Goal: Transaction & Acquisition: Subscribe to service/newsletter

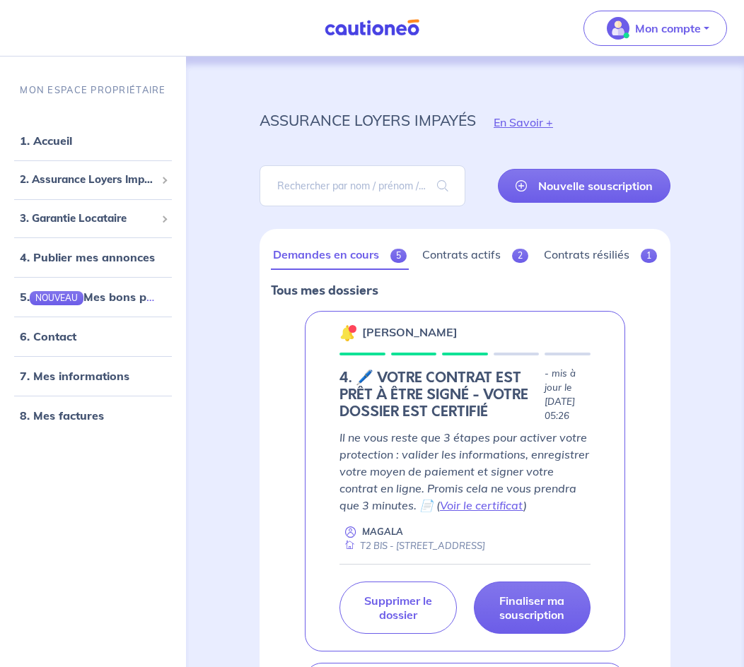
drag, startPoint x: 0, startPoint y: 0, endPoint x: 456, endPoint y: 295, distance: 543.3
click at [456, 295] on p "Tous mes dossiers" at bounding box center [465, 290] width 388 height 18
click at [524, 622] on p "Finaliser ma souscription" at bounding box center [532, 608] width 82 height 28
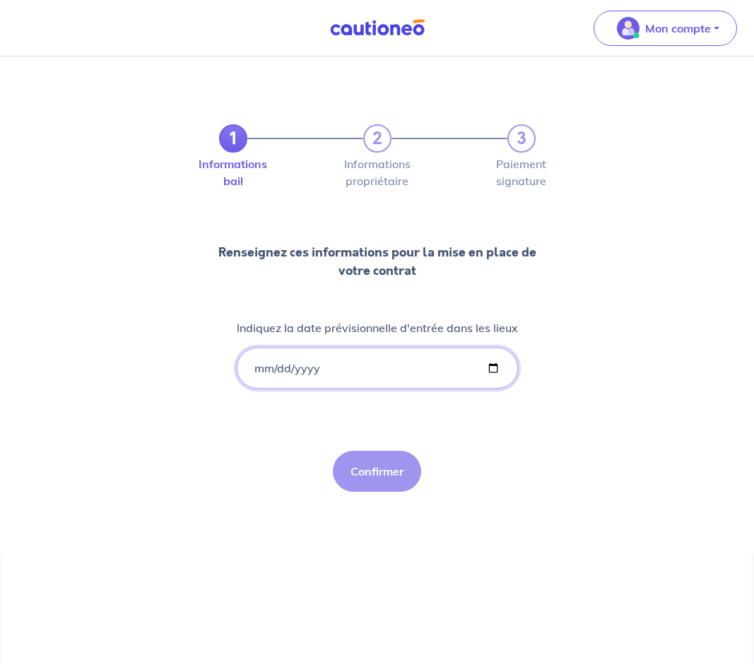
click at [414, 375] on input "Indiquez la date prévisionnelle d'entrée dans les lieux" at bounding box center [377, 368] width 281 height 41
click at [499, 373] on input "Indiquez la date prévisionnelle d'entrée dans les lieux" at bounding box center [377, 368] width 281 height 41
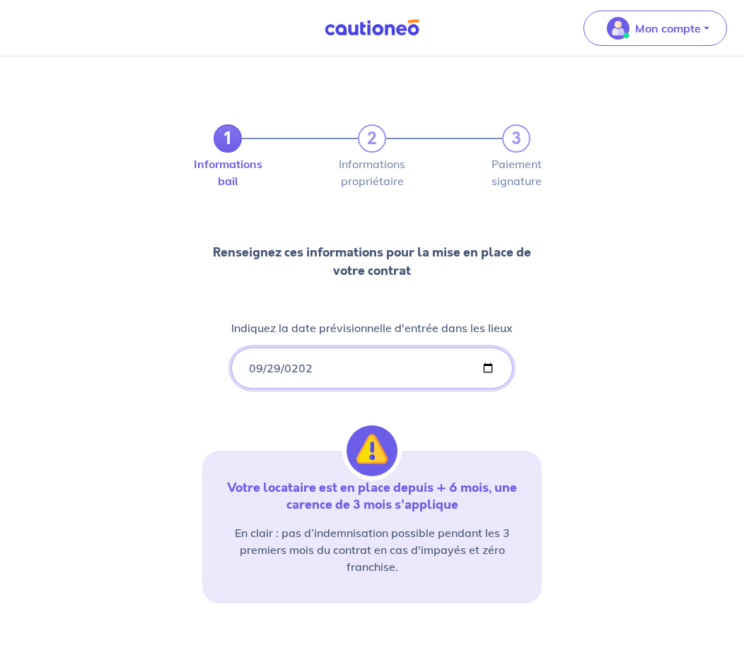
type input "[DATE]"
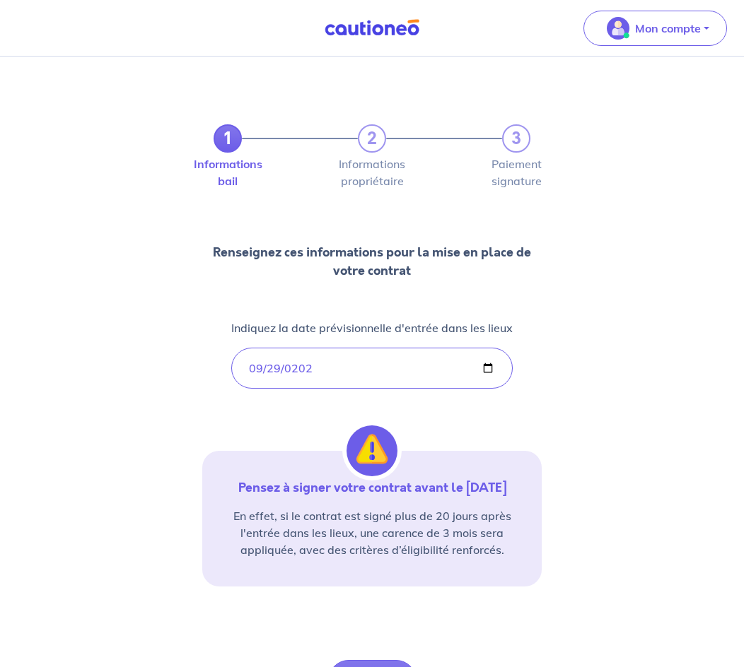
click at [331, 409] on div "1 2 3 Informations bail Informations propriétaire Paiement signature Renseignez…" at bounding box center [371, 395] width 339 height 611
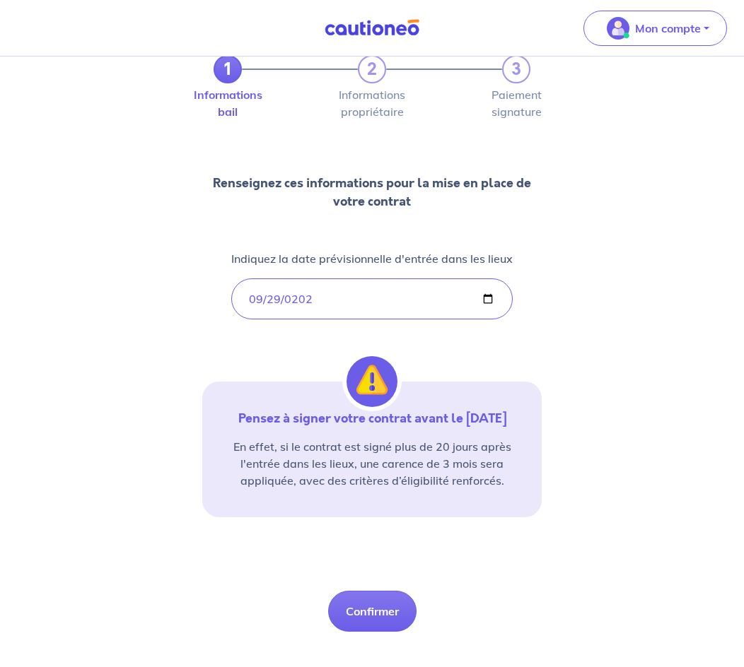
scroll to position [71, 0]
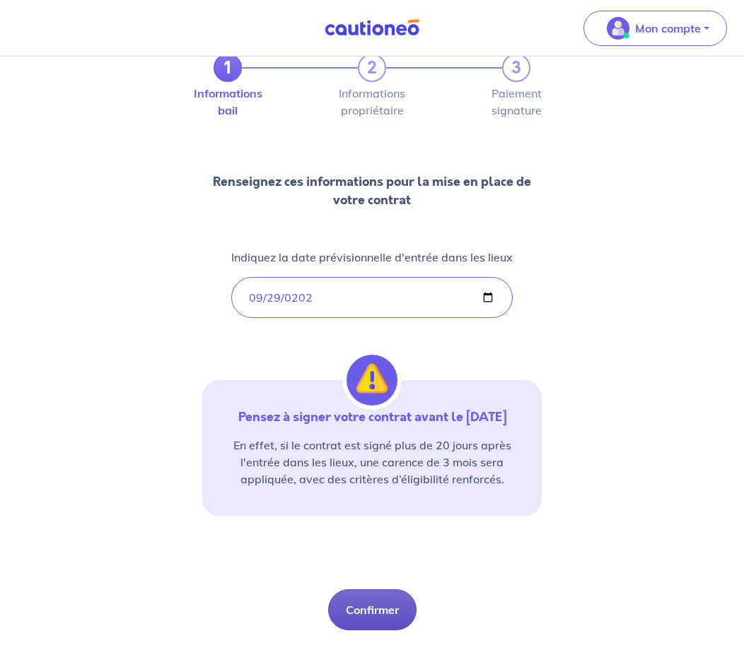
click at [381, 616] on button "Confirmer" at bounding box center [372, 610] width 88 height 41
select select "FR"
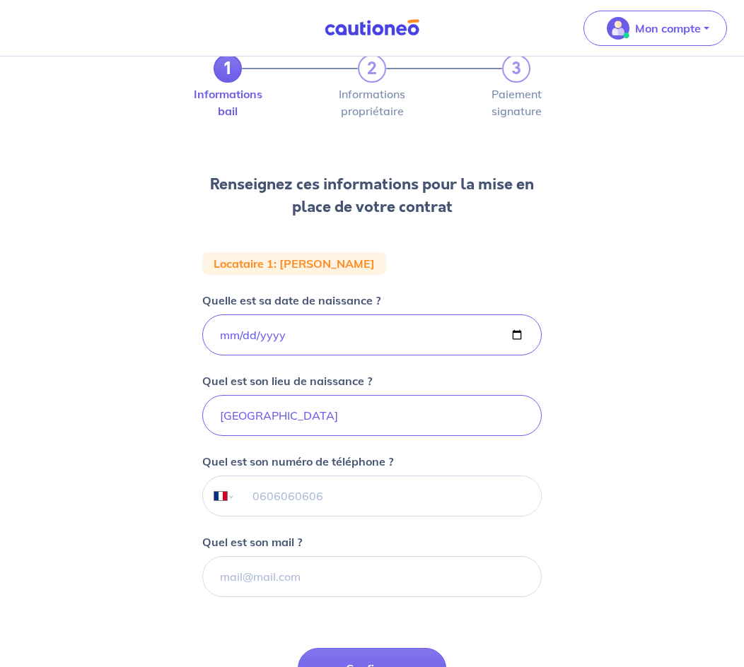
scroll to position [71, 0]
click at [378, 500] on input "tel" at bounding box center [387, 496] width 305 height 40
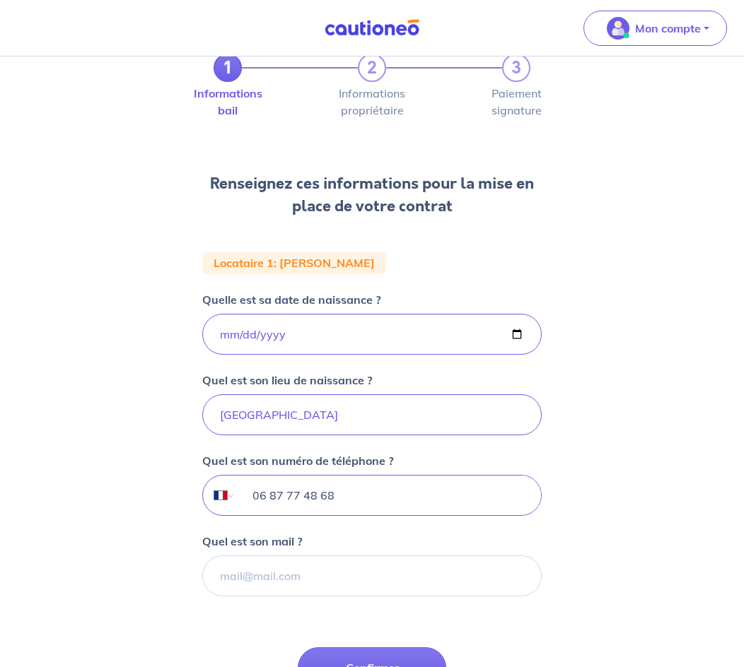
type input "06 87 77 48 68"
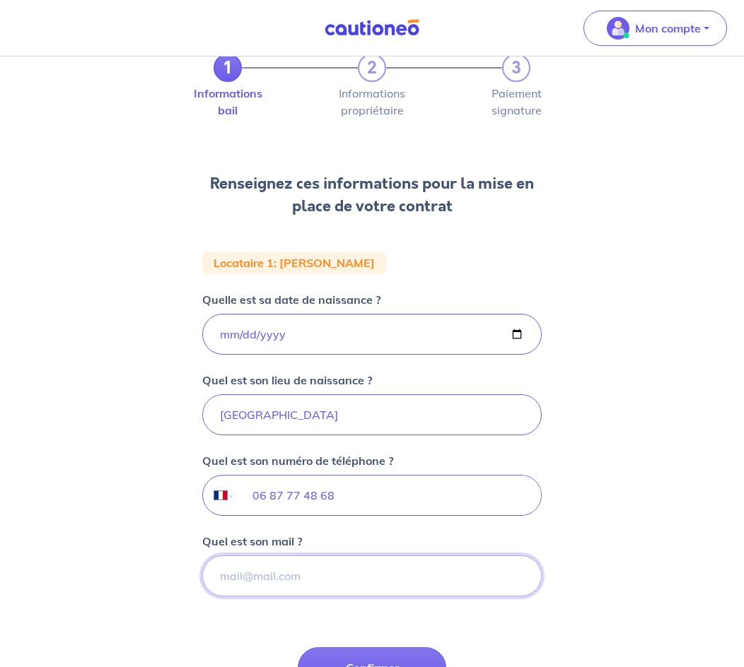
click at [401, 576] on input "Quel est son mail ?" at bounding box center [371, 576] width 339 height 41
paste input "[EMAIL_ADDRESS][DOMAIN_NAME]"
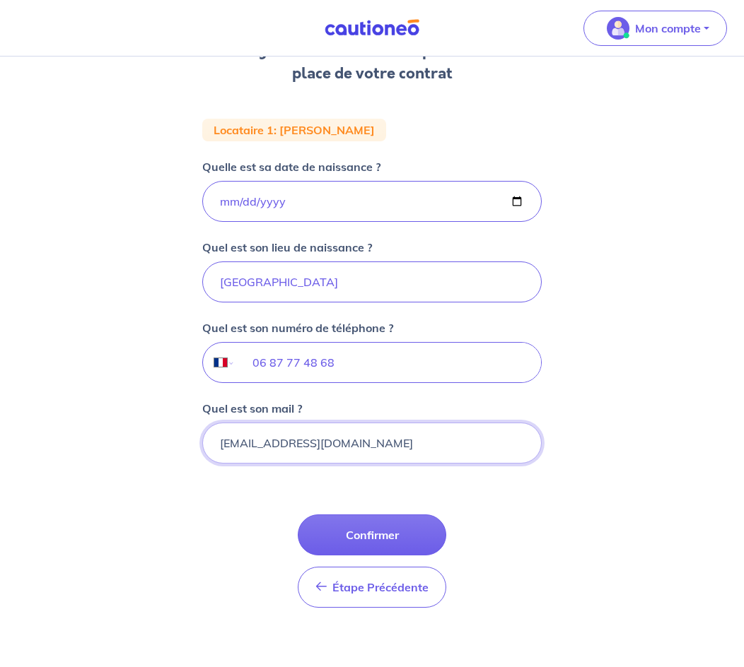
scroll to position [218, 0]
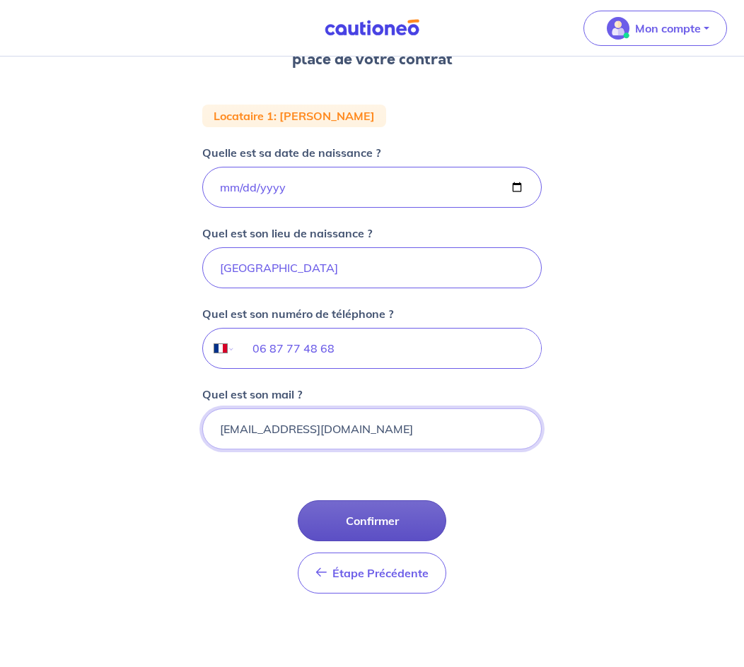
type input "[EMAIL_ADDRESS][DOMAIN_NAME]"
click at [413, 517] on button "Confirmer" at bounding box center [372, 520] width 148 height 41
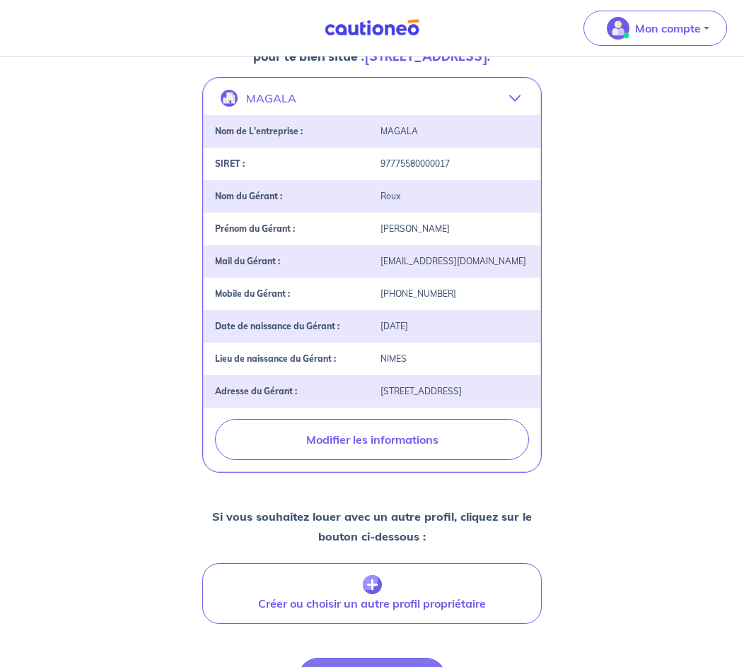
scroll to position [353, 0]
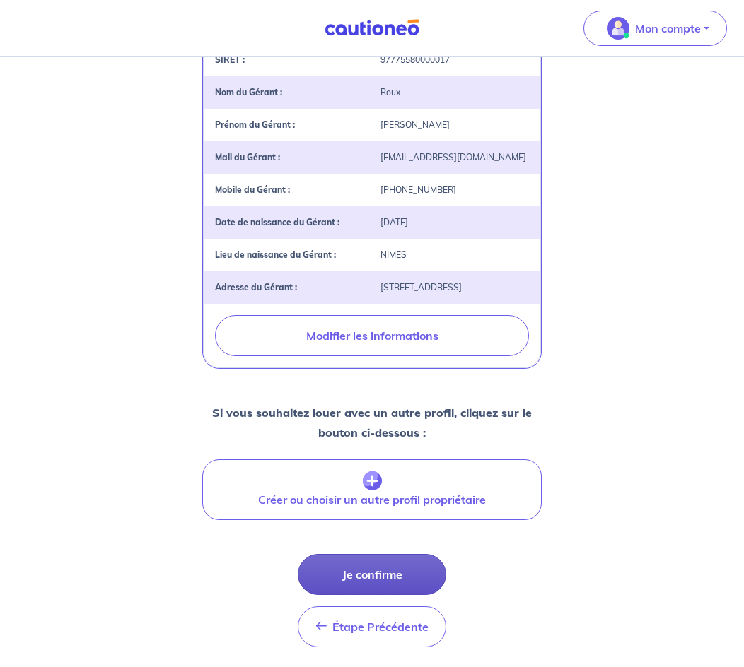
click at [408, 582] on button "Je confirme" at bounding box center [372, 574] width 148 height 41
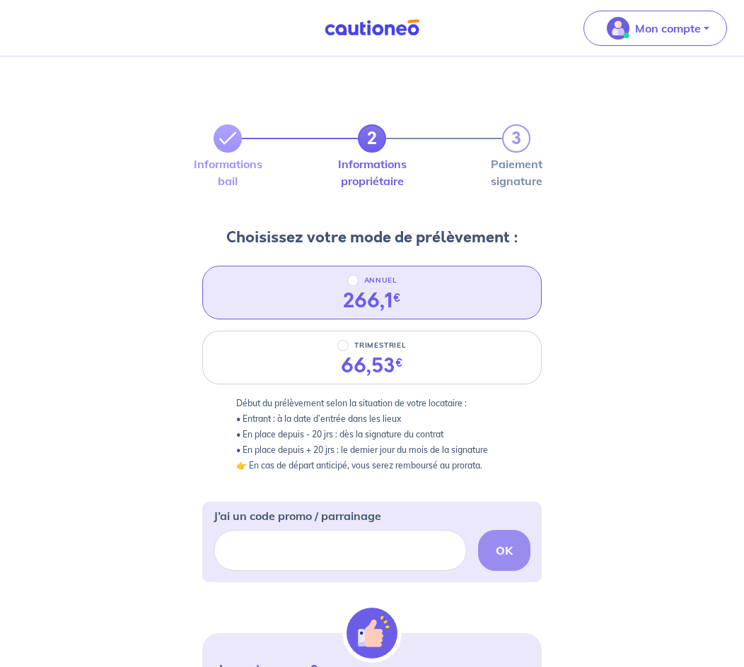
click at [383, 297] on div "266,1 €" at bounding box center [372, 301] width 58 height 24
radio input "true"
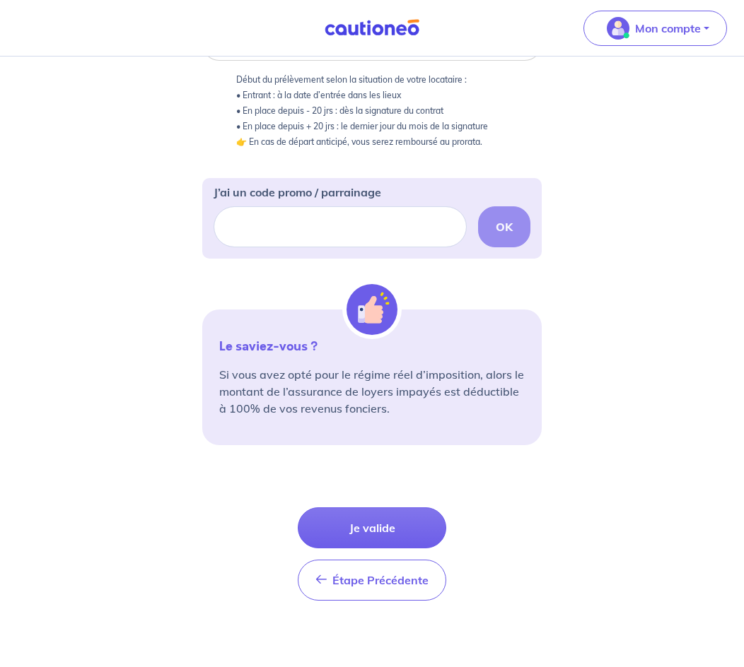
scroll to position [331, 0]
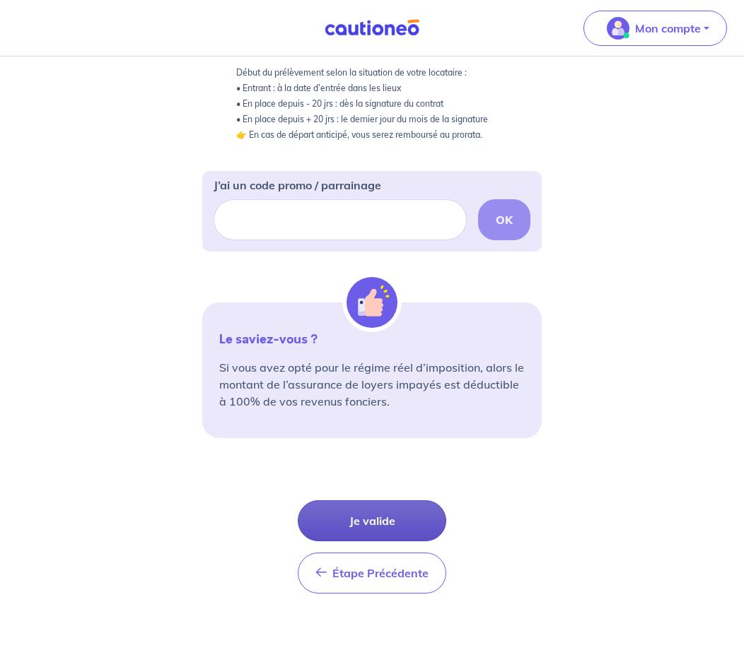
click at [398, 533] on button "Je valide" at bounding box center [372, 520] width 148 height 41
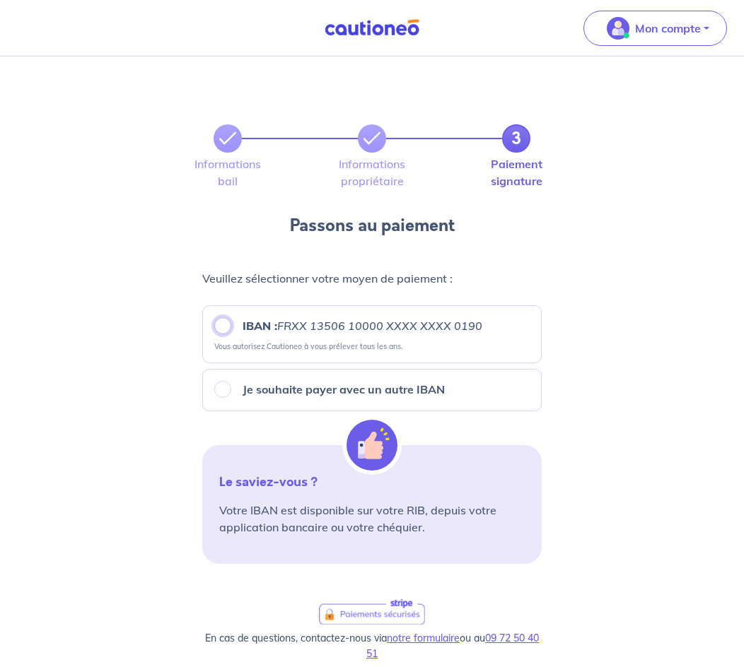
click at [225, 328] on input "IBAN : FRXX [FINANCIAL_ID] XXXX XXXX 0190" at bounding box center [222, 325] width 17 height 17
radio input "true"
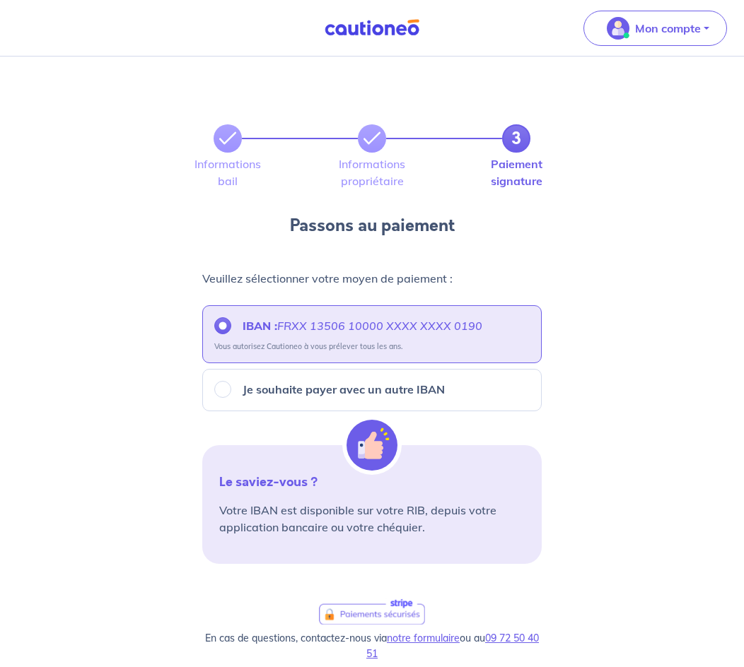
click at [616, 501] on div "3 Informations bail Informations propriétaire Paiement signature Passons au pai…" at bounding box center [372, 502] width 744 height 891
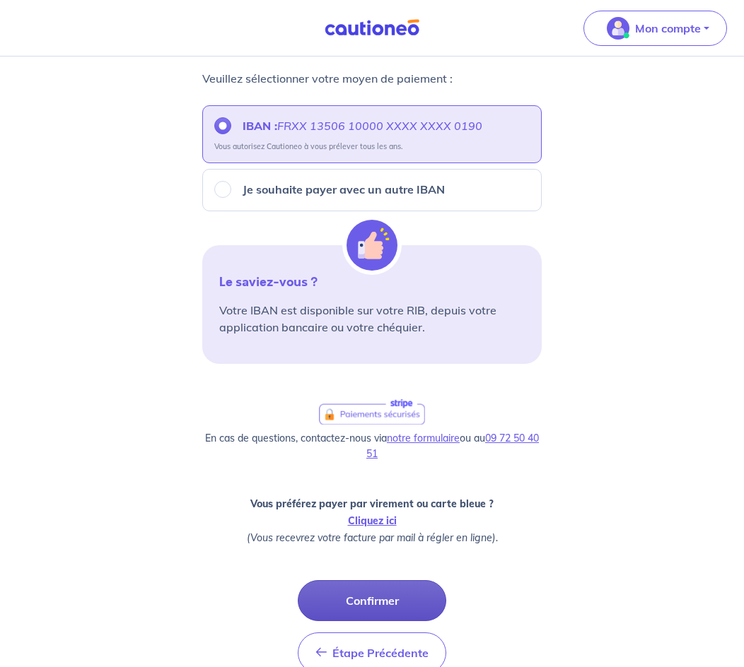
scroll to position [212, 0]
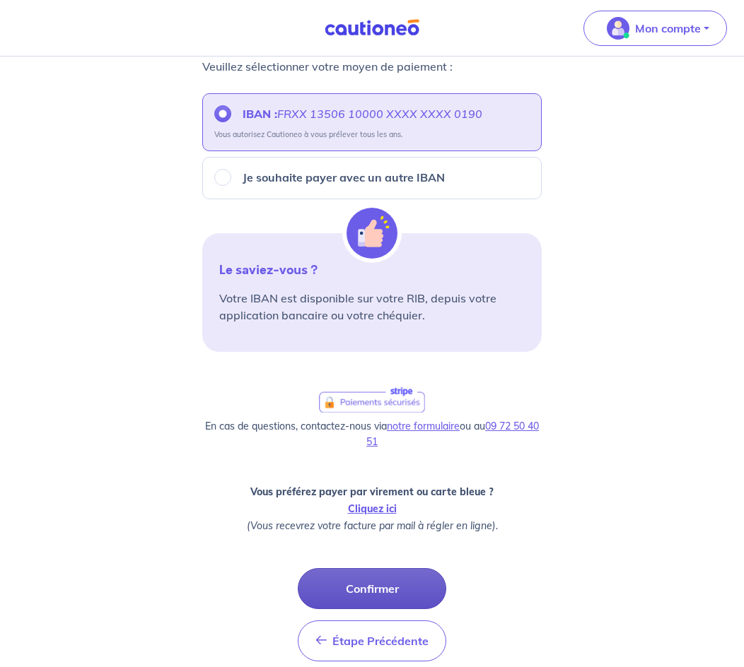
click at [391, 597] on button "Confirmer" at bounding box center [372, 588] width 148 height 41
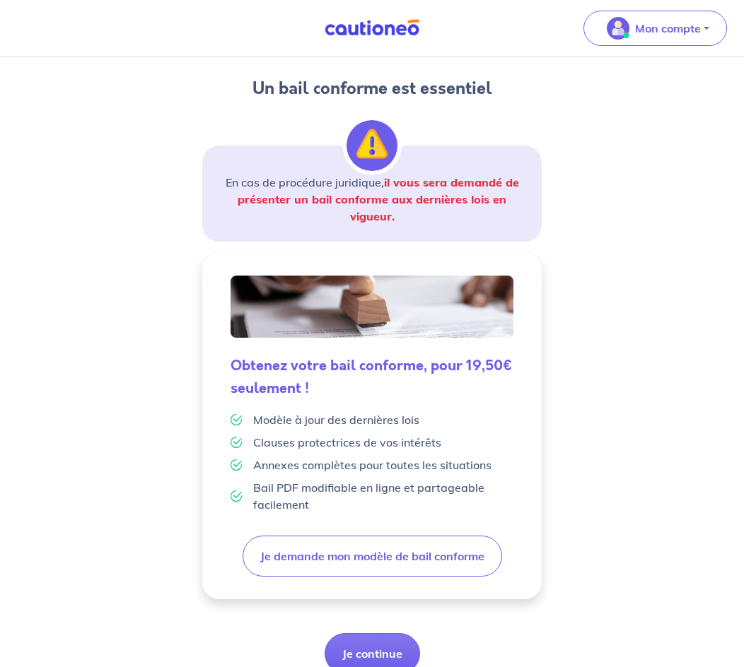
scroll to position [141, 0]
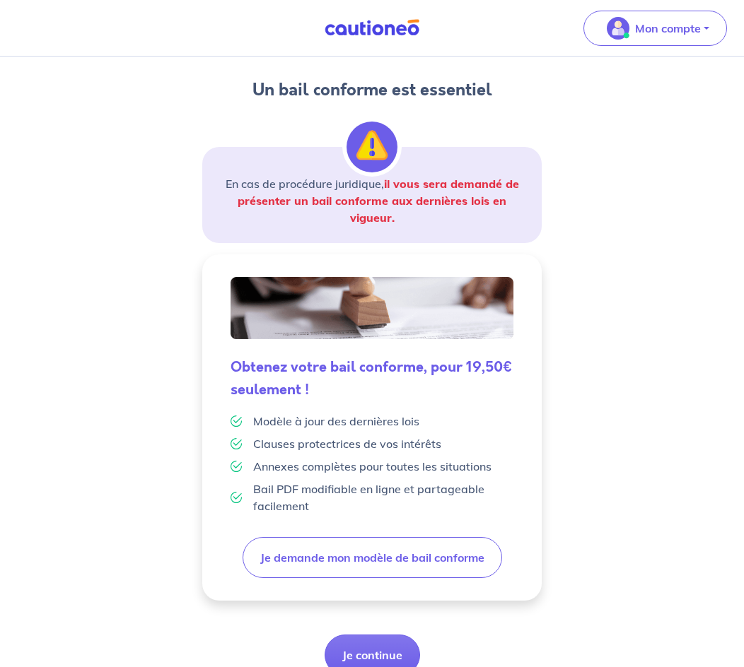
click at [623, 520] on div "3 Informations bail Informations propriétaire Paiement signature Un bail confor…" at bounding box center [372, 326] width 744 height 823
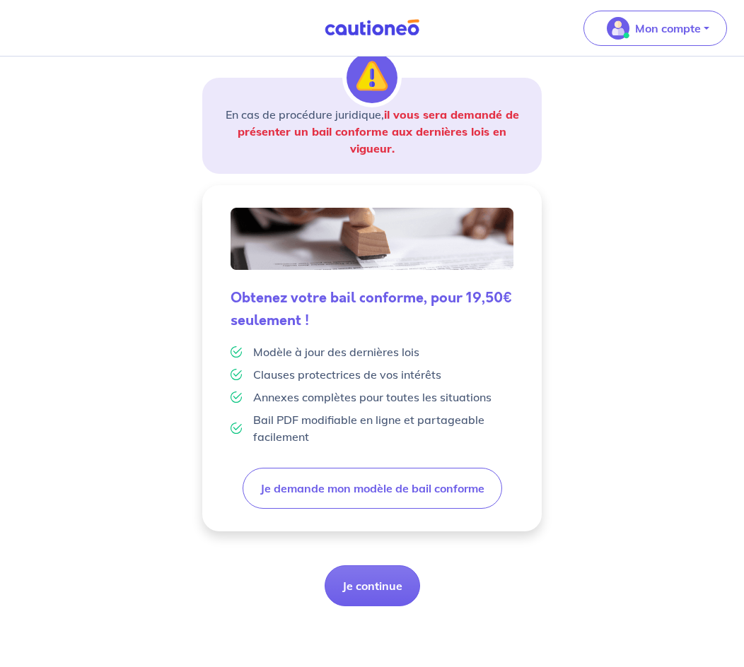
scroll to position [212, 0]
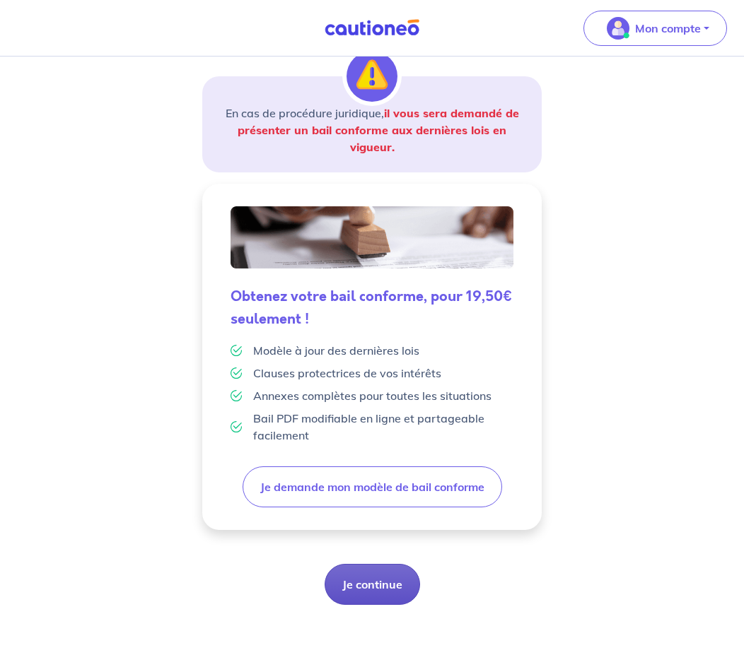
click at [386, 587] on button "Je continue" at bounding box center [371, 584] width 95 height 41
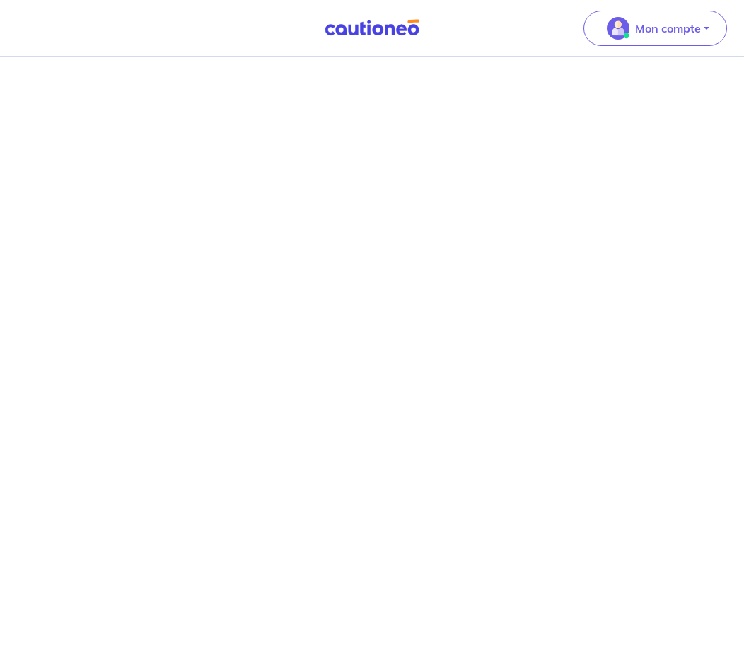
scroll to position [1048, 0]
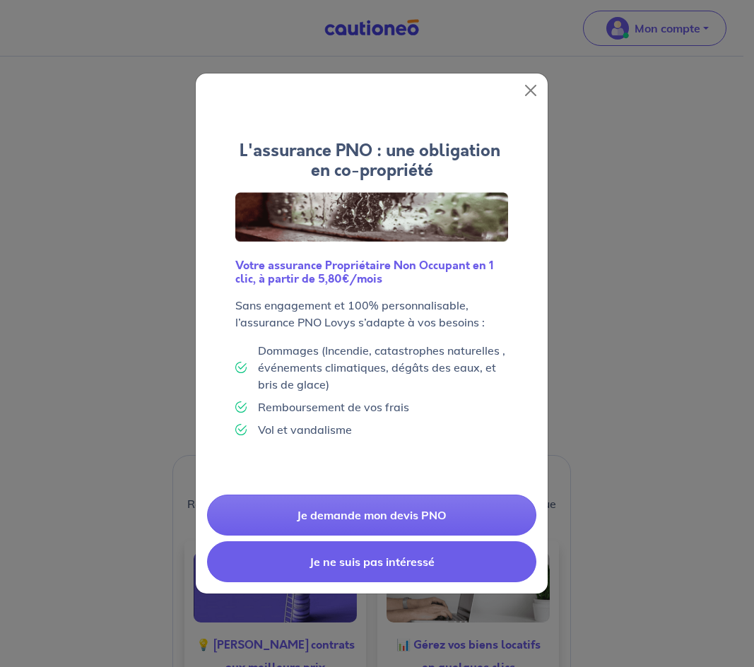
click at [386, 557] on button "Je ne suis pas intéressé" at bounding box center [371, 561] width 329 height 41
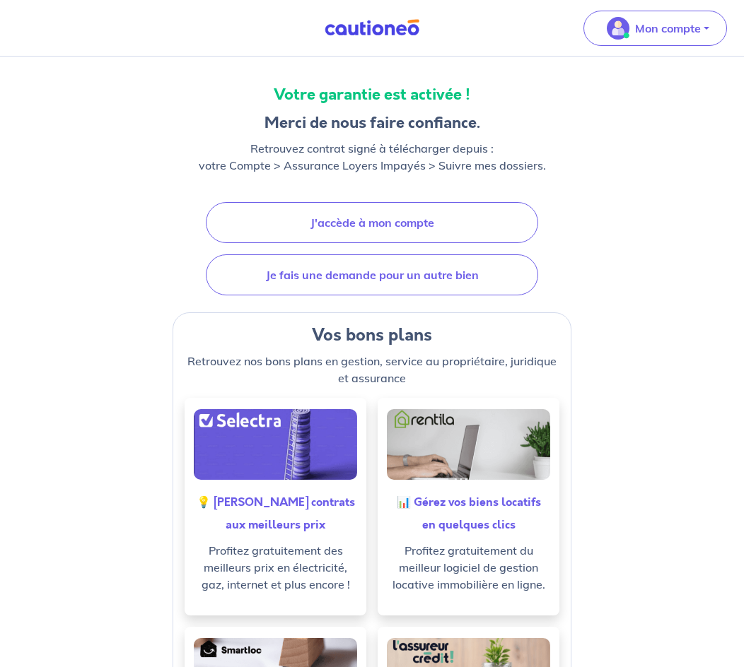
scroll to position [141, 0]
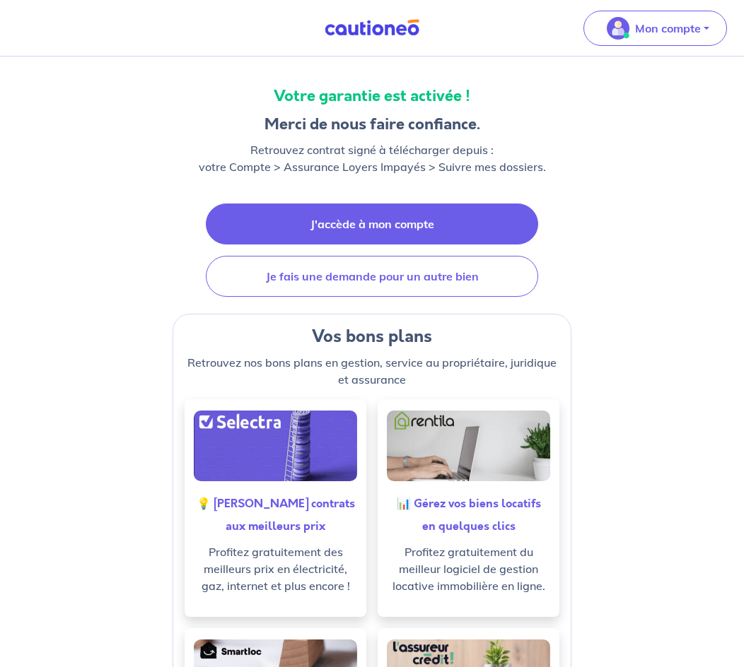
click at [361, 206] on link "J'accède à mon compte" at bounding box center [372, 224] width 332 height 41
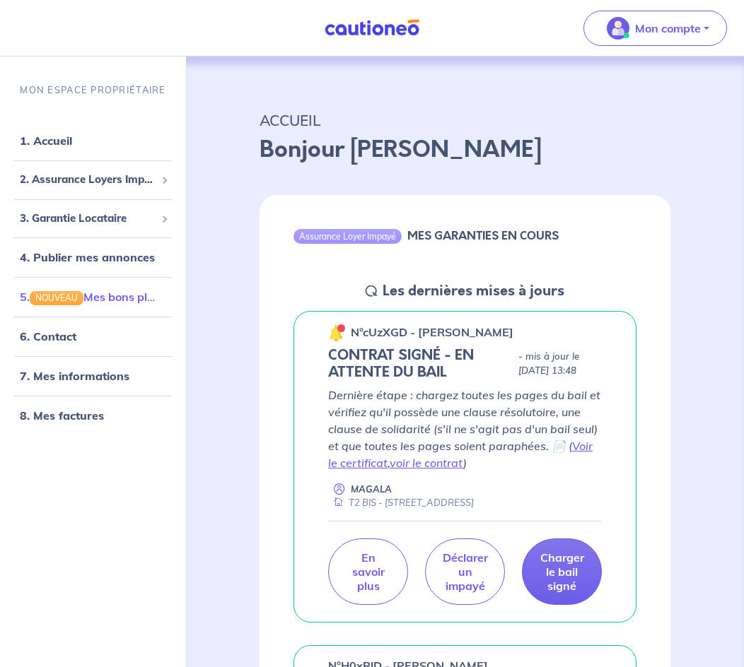
click at [95, 303] on link "5. NOUVEAU Mes bons plans" at bounding box center [93, 298] width 147 height 14
